Goal: Information Seeking & Learning: Find specific fact

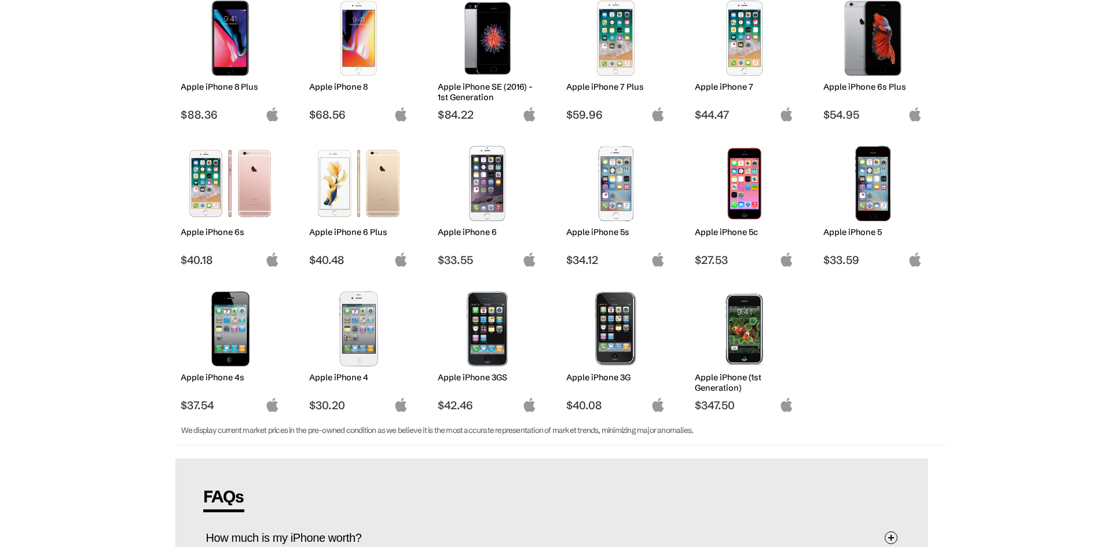
scroll to position [926, 0]
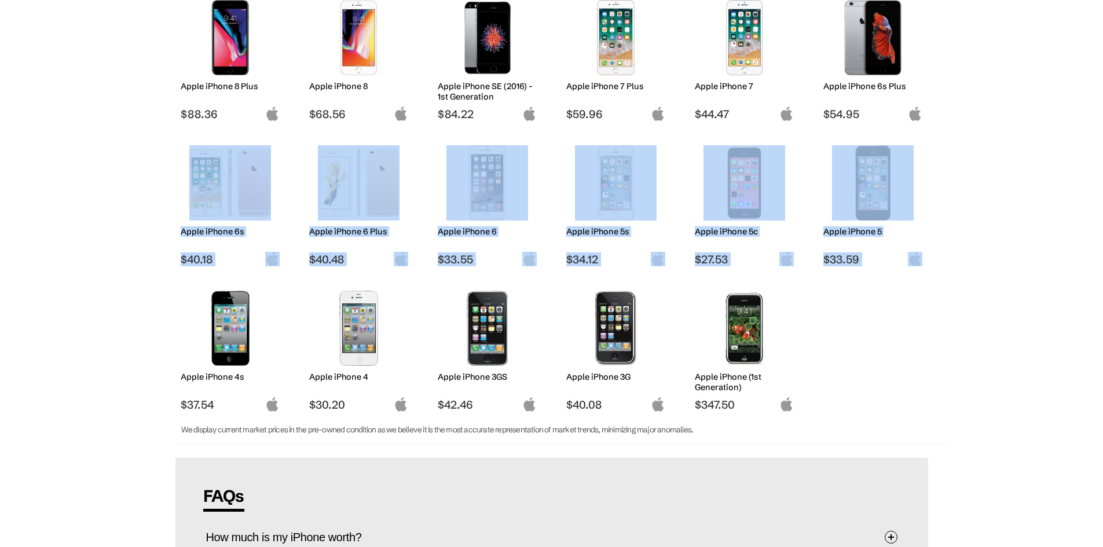
drag, startPoint x: 164, startPoint y: 256, endPoint x: 979, endPoint y: 381, distance: 824.6
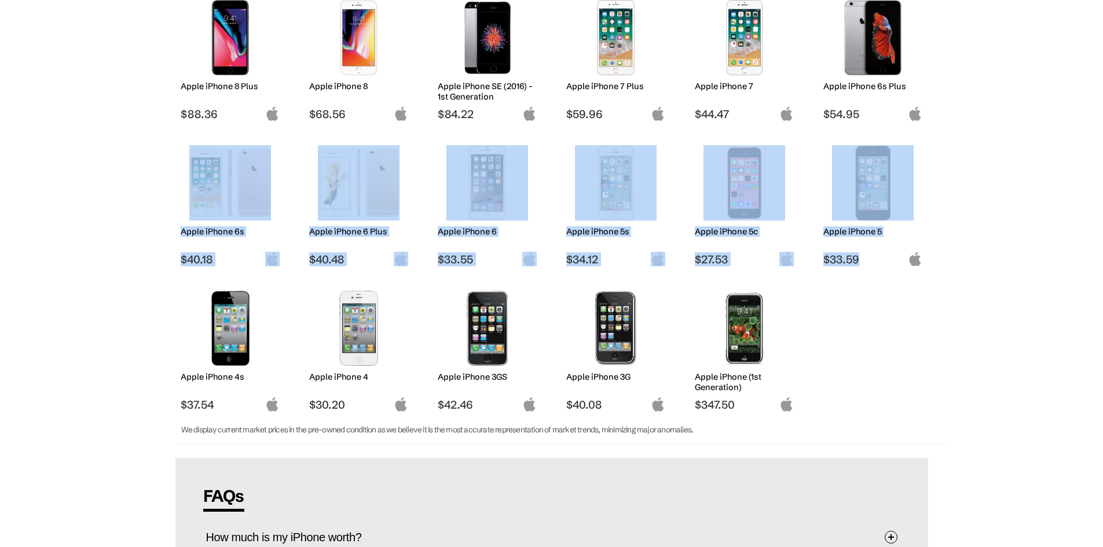
drag, startPoint x: 935, startPoint y: 397, endPoint x: 112, endPoint y: 211, distance: 843.2
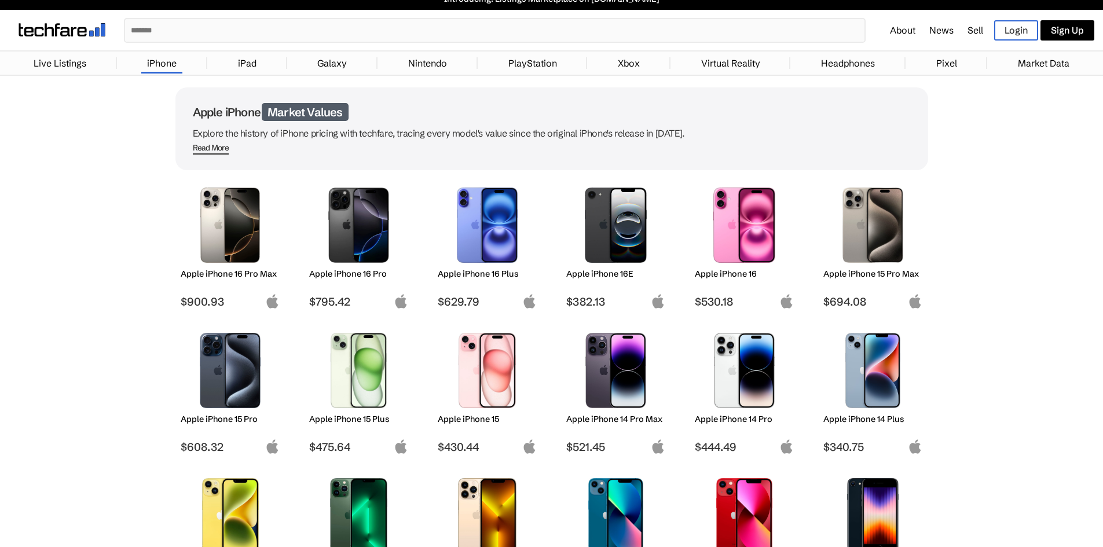
scroll to position [0, 0]
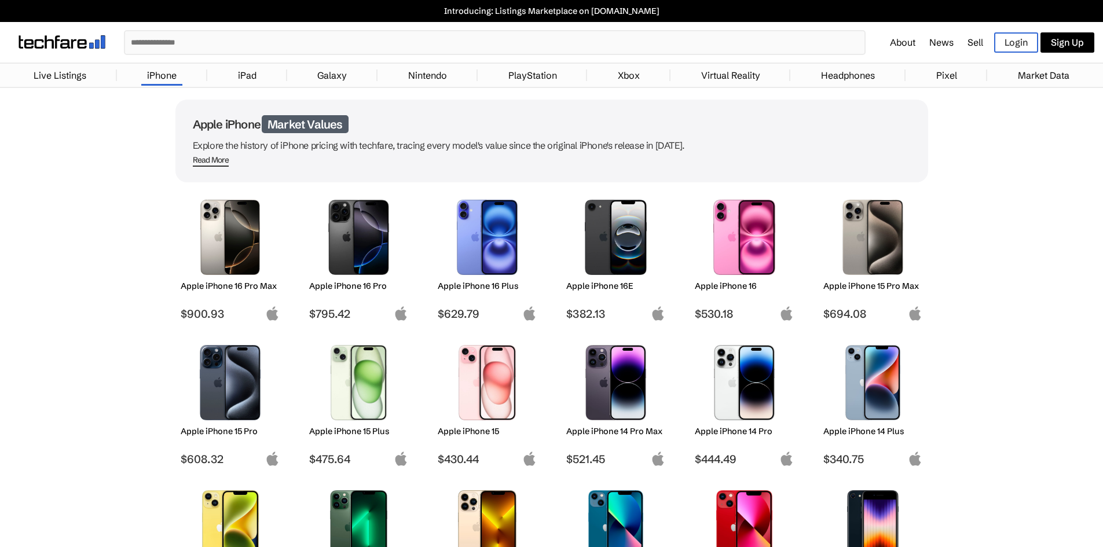
click at [211, 126] on h1 "Apple iPhone Market Values" at bounding box center [552, 124] width 718 height 14
drag, startPoint x: 212, startPoint y: 126, endPoint x: 377, endPoint y: 123, distance: 165.6
click at [371, 124] on h1 "Apple iPhone Market Values" at bounding box center [552, 124] width 718 height 14
click at [384, 122] on h1 "Apple iPhone Market Values" at bounding box center [552, 124] width 718 height 14
drag, startPoint x: 384, startPoint y: 122, endPoint x: 211, endPoint y: 117, distance: 173.2
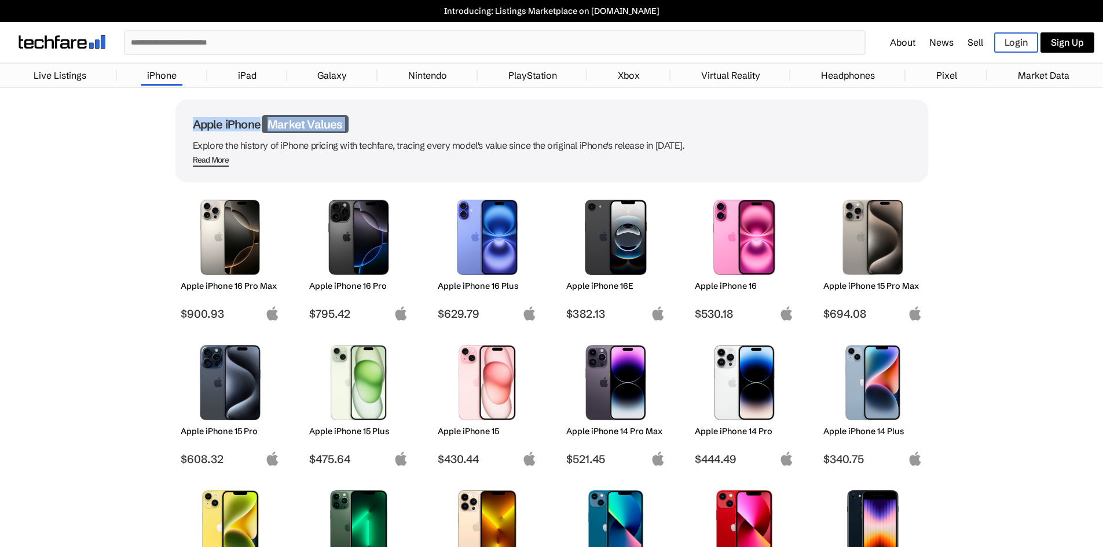
click at [211, 117] on h1 "Apple iPhone Market Values" at bounding box center [552, 124] width 718 height 14
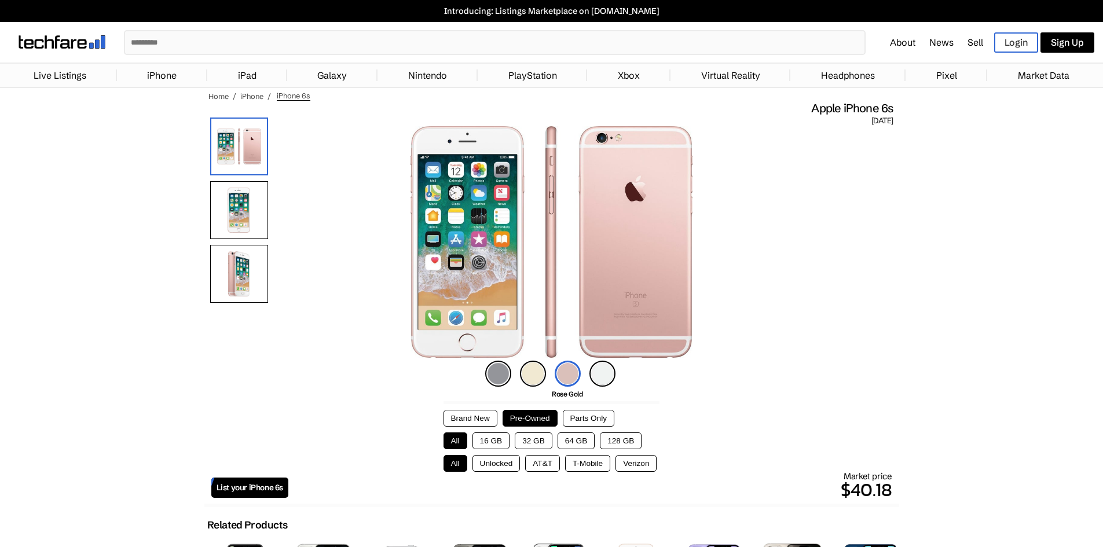
click at [533, 441] on button "32 GB" at bounding box center [534, 440] width 38 height 17
click at [562, 441] on button "64 GB" at bounding box center [576, 440] width 38 height 17
click at [457, 437] on button "All" at bounding box center [455, 440] width 24 height 17
